Goal: Register for event/course

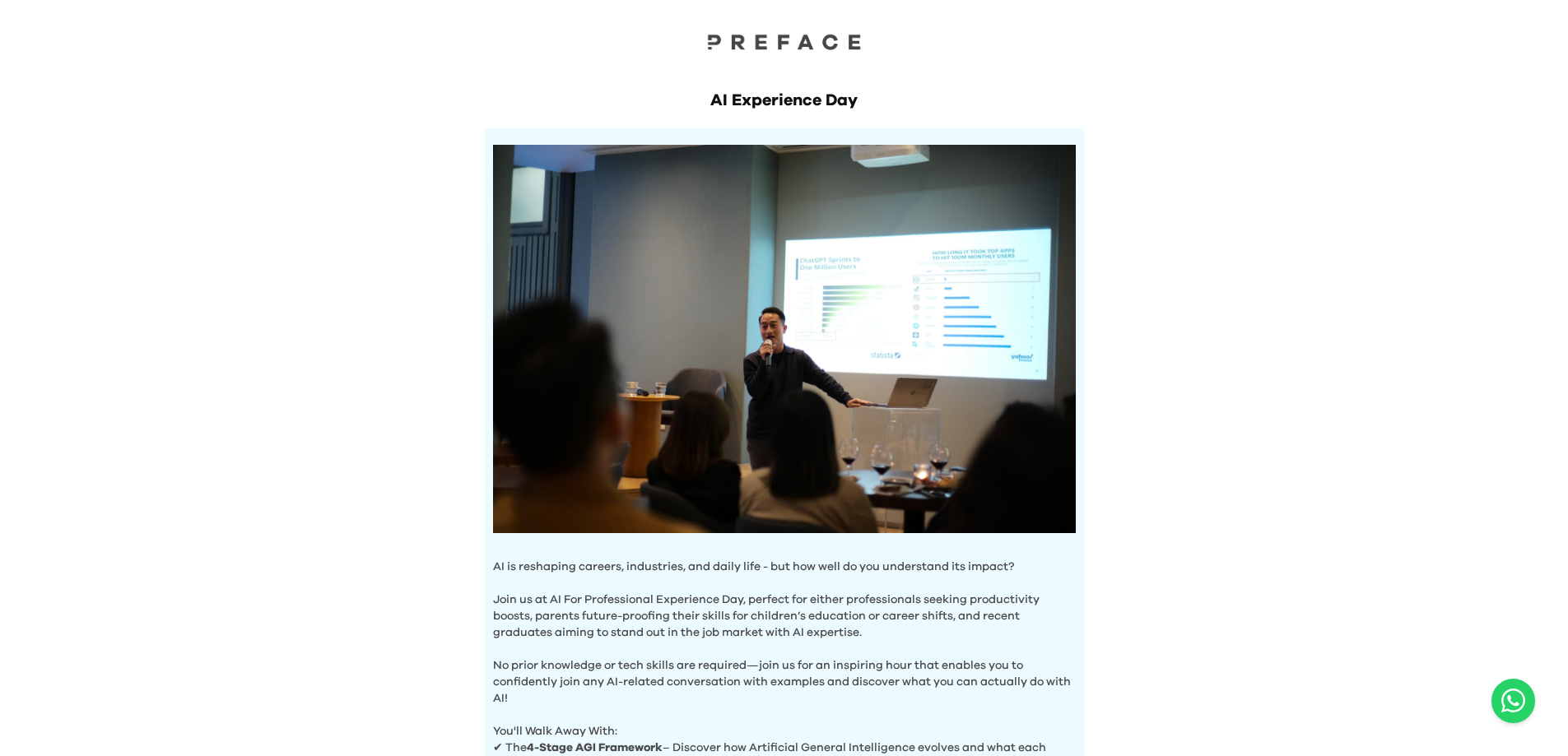
click at [765, 594] on p "Join us at AI For Professional Experience Day, perfect for either professionals…" at bounding box center [784, 607] width 583 height 66
click at [826, 354] on img at bounding box center [784, 338] width 583 height 388
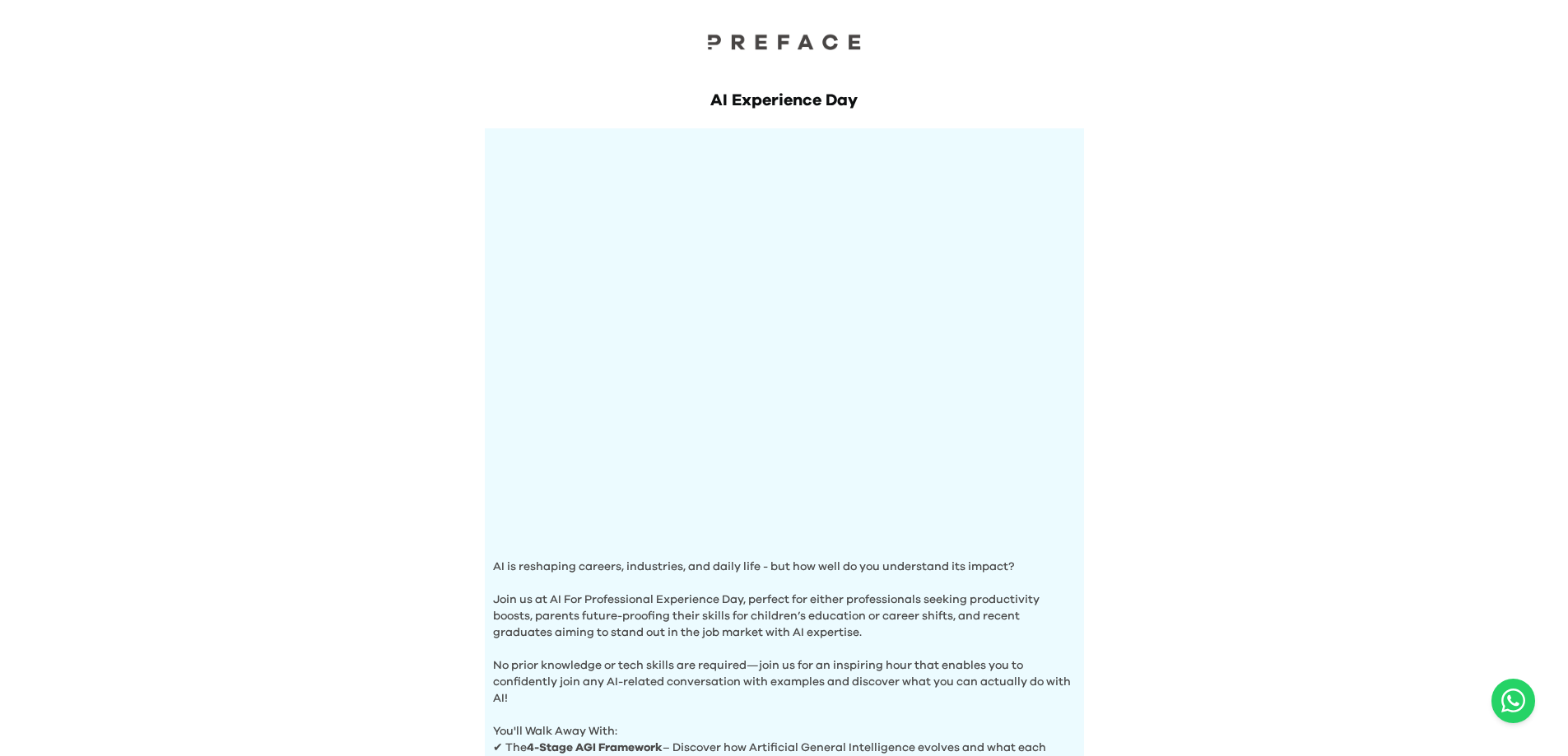
scroll to position [411, 0]
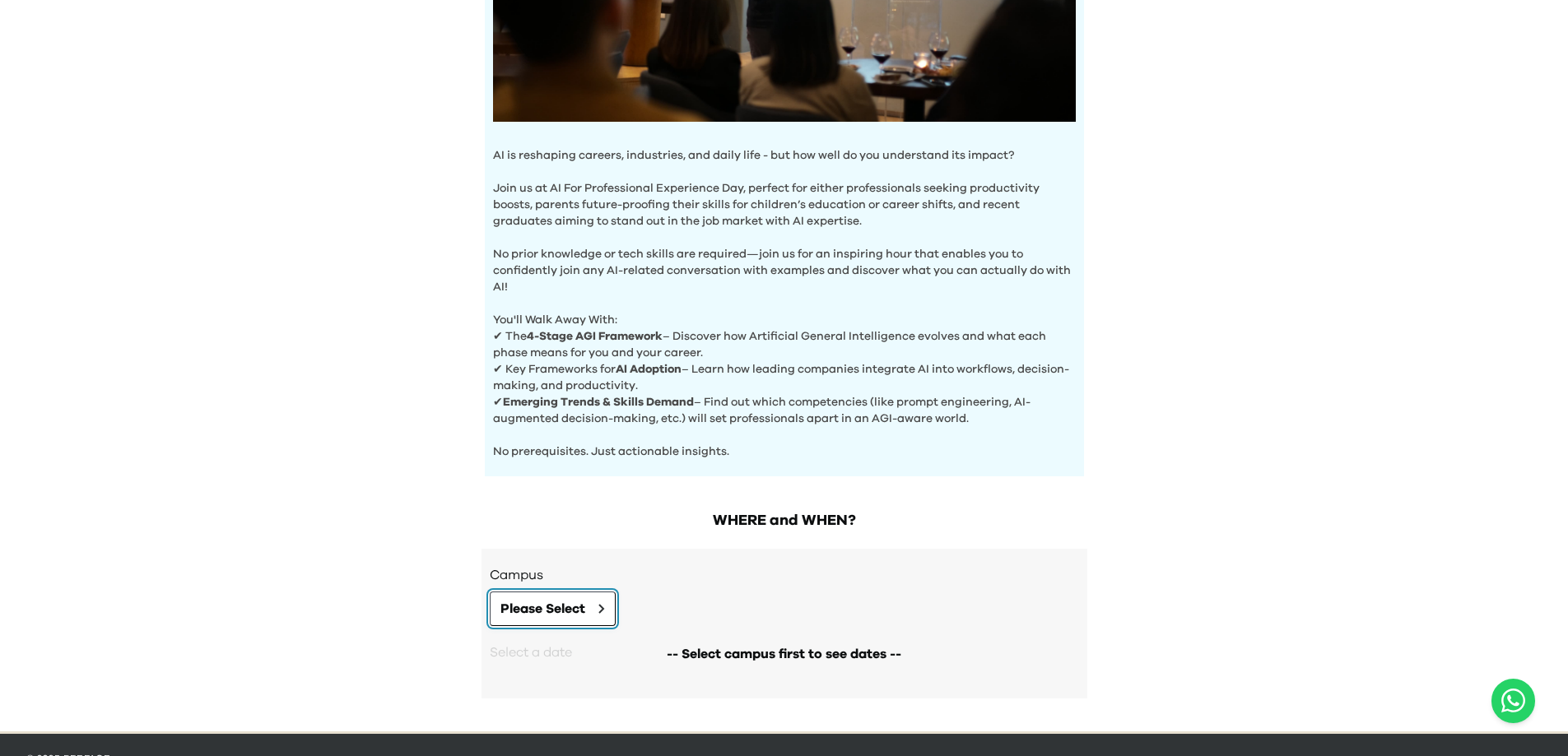
click at [615, 595] on button "Please Select" at bounding box center [552, 608] width 126 height 34
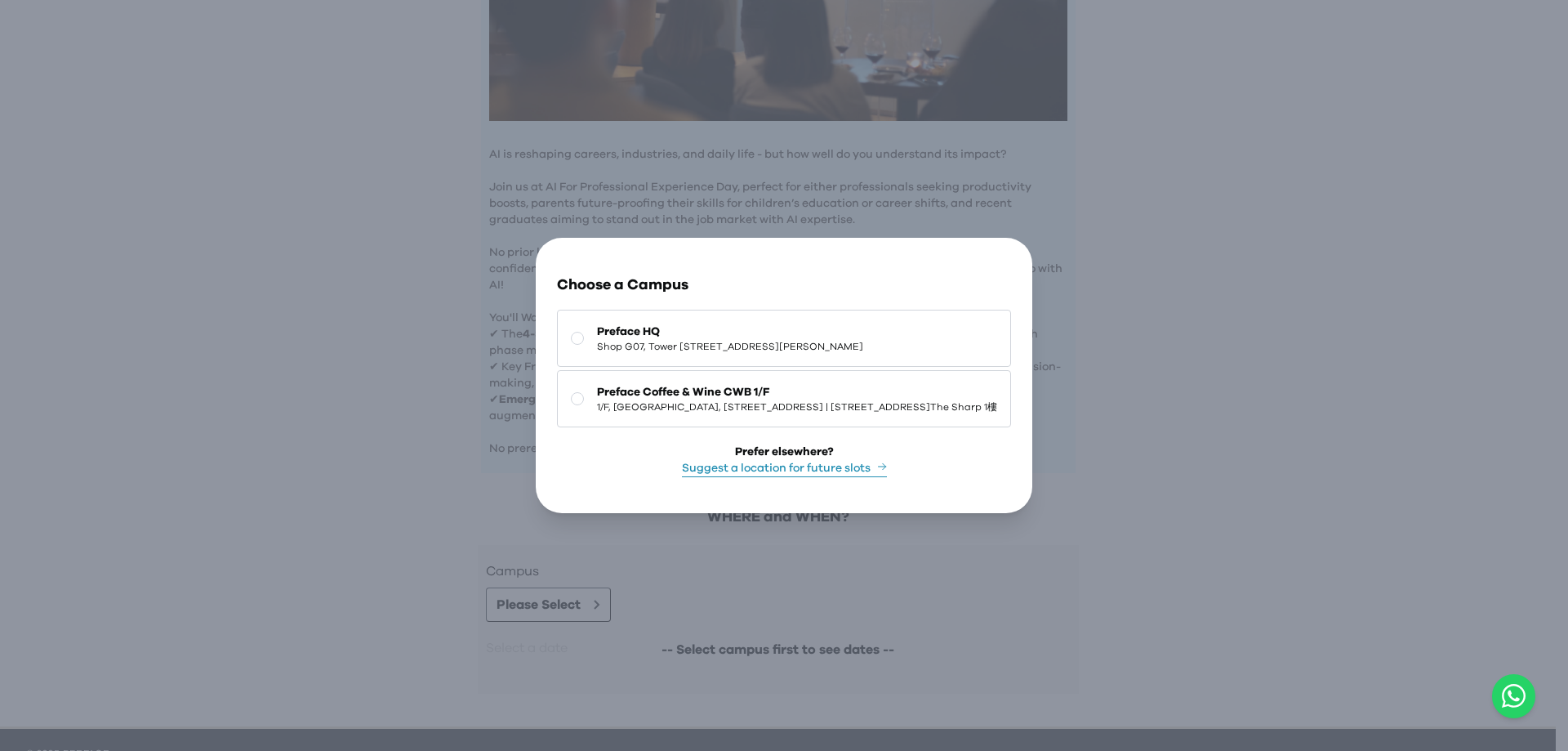
click at [1169, 327] on div "Go Back Close Choose a Campus Preface HQ Shop [GEOGRAPHIC_DATA][STREET_ADDRESS]…" at bounding box center [784, 376] width 1568 height 751
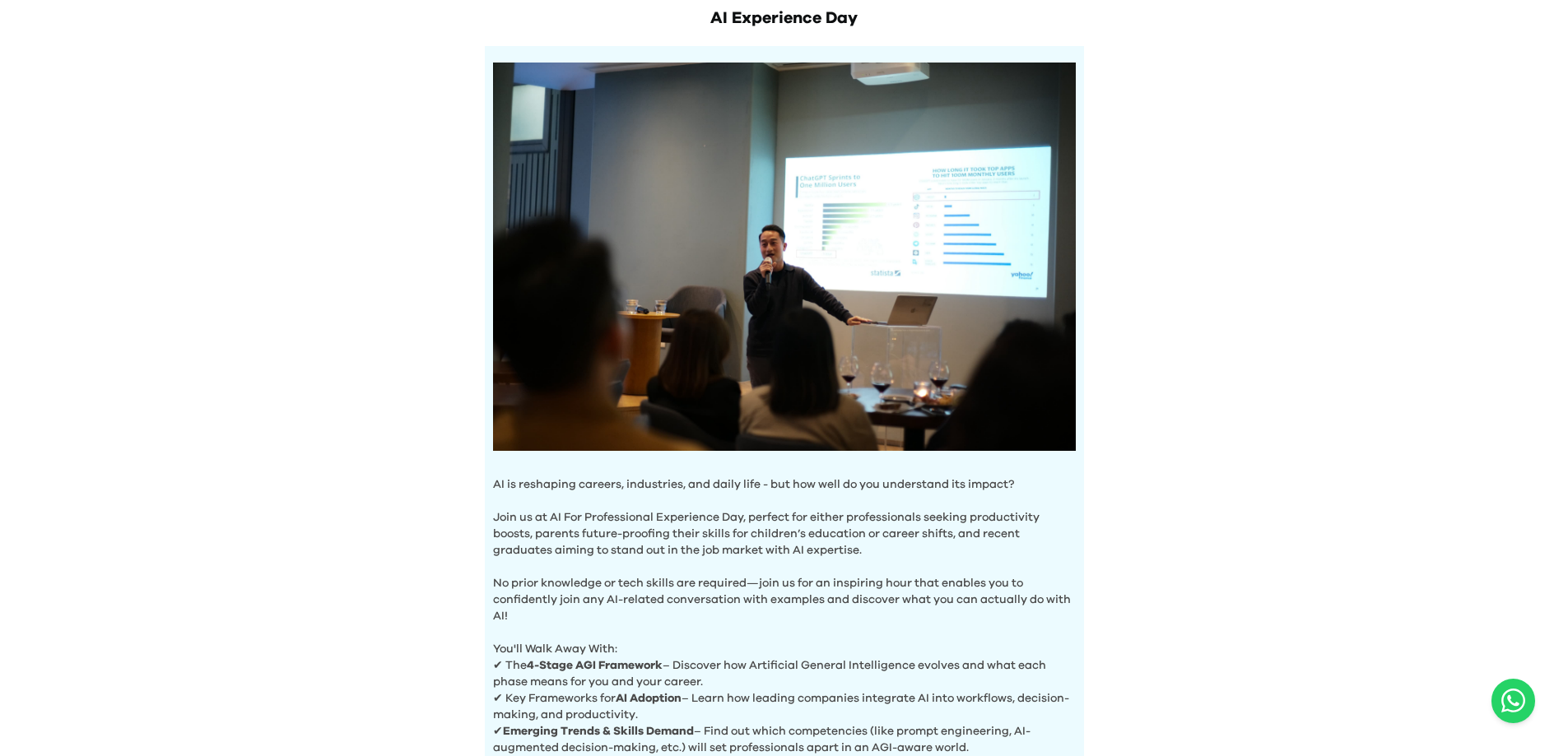
scroll to position [0, 0]
